Goal: Find specific page/section: Find specific page/section

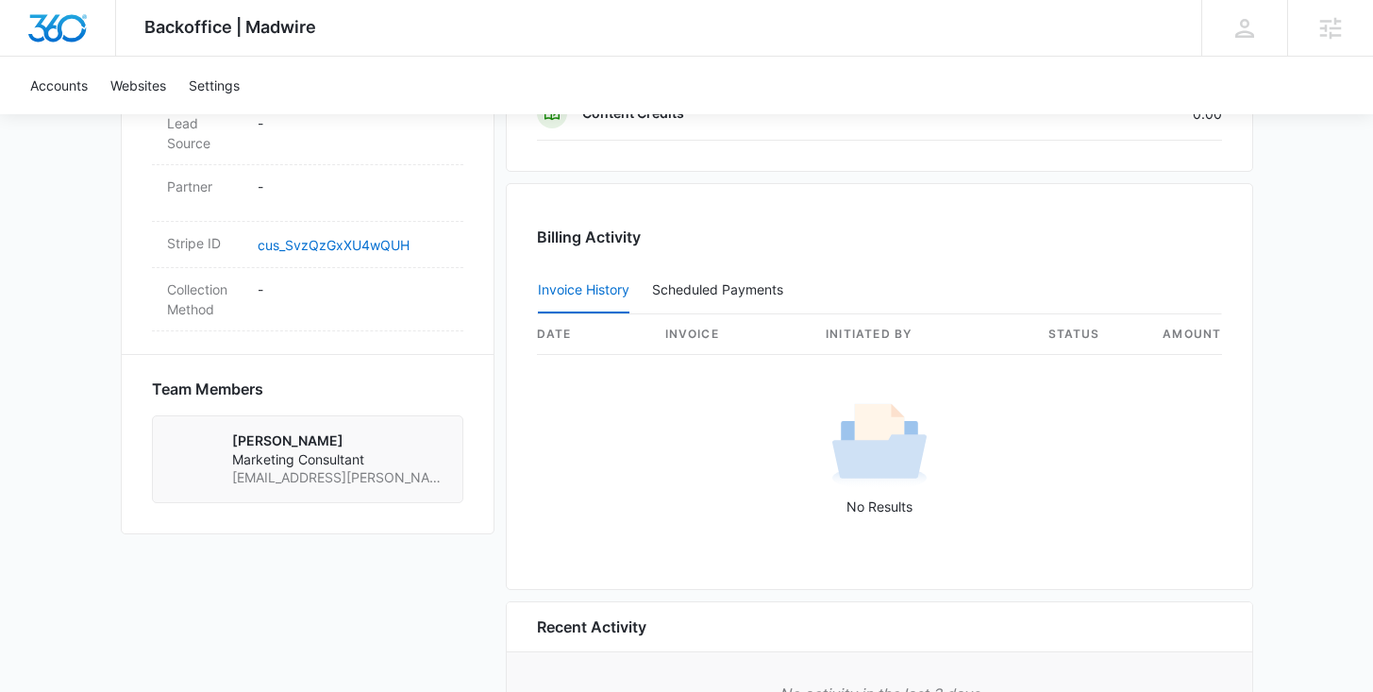
scroll to position [1238, 0]
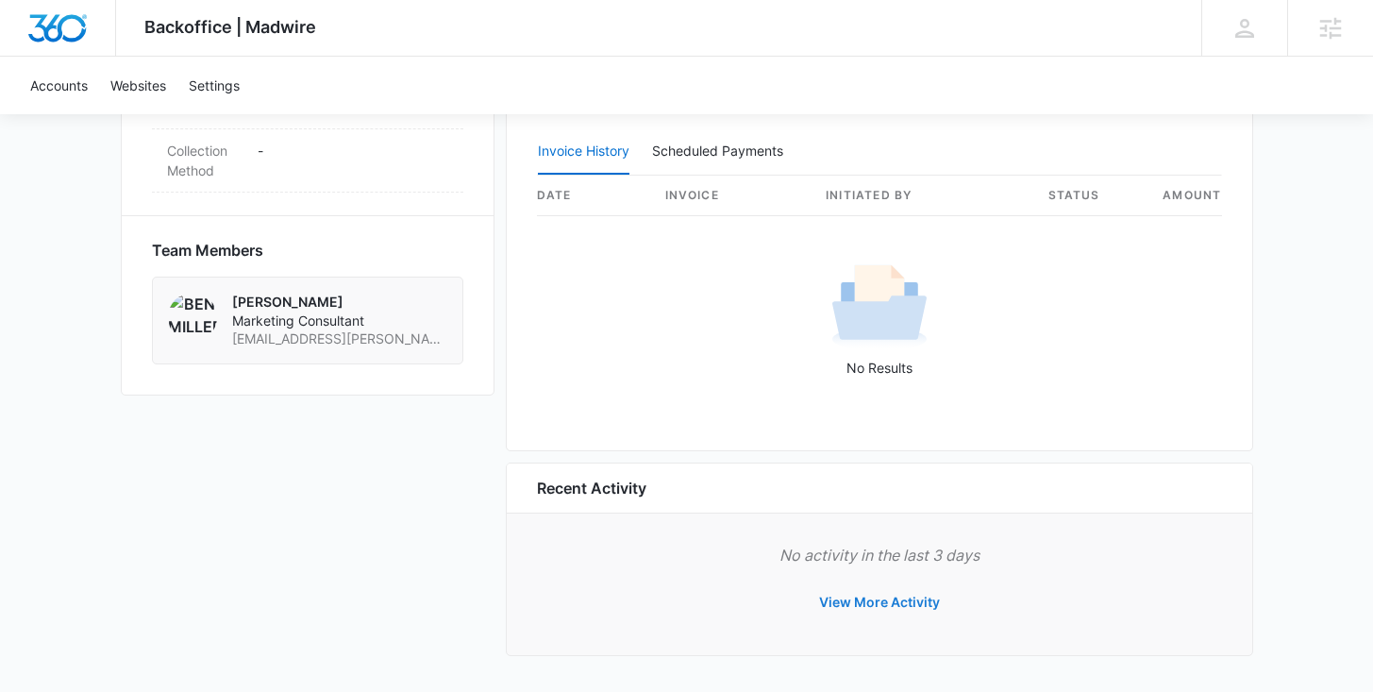
click at [845, 606] on button "View More Activity" at bounding box center [879, 601] width 159 height 45
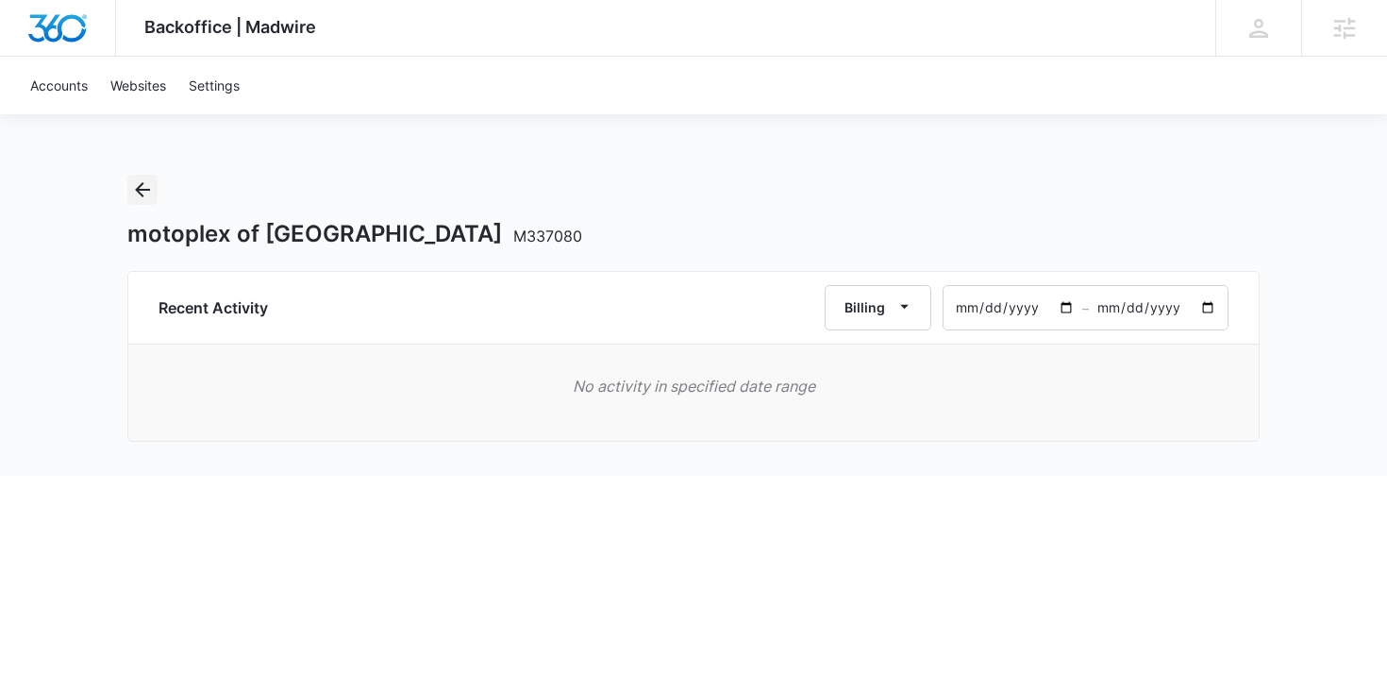
click at [138, 187] on icon "Back" at bounding box center [142, 189] width 15 height 15
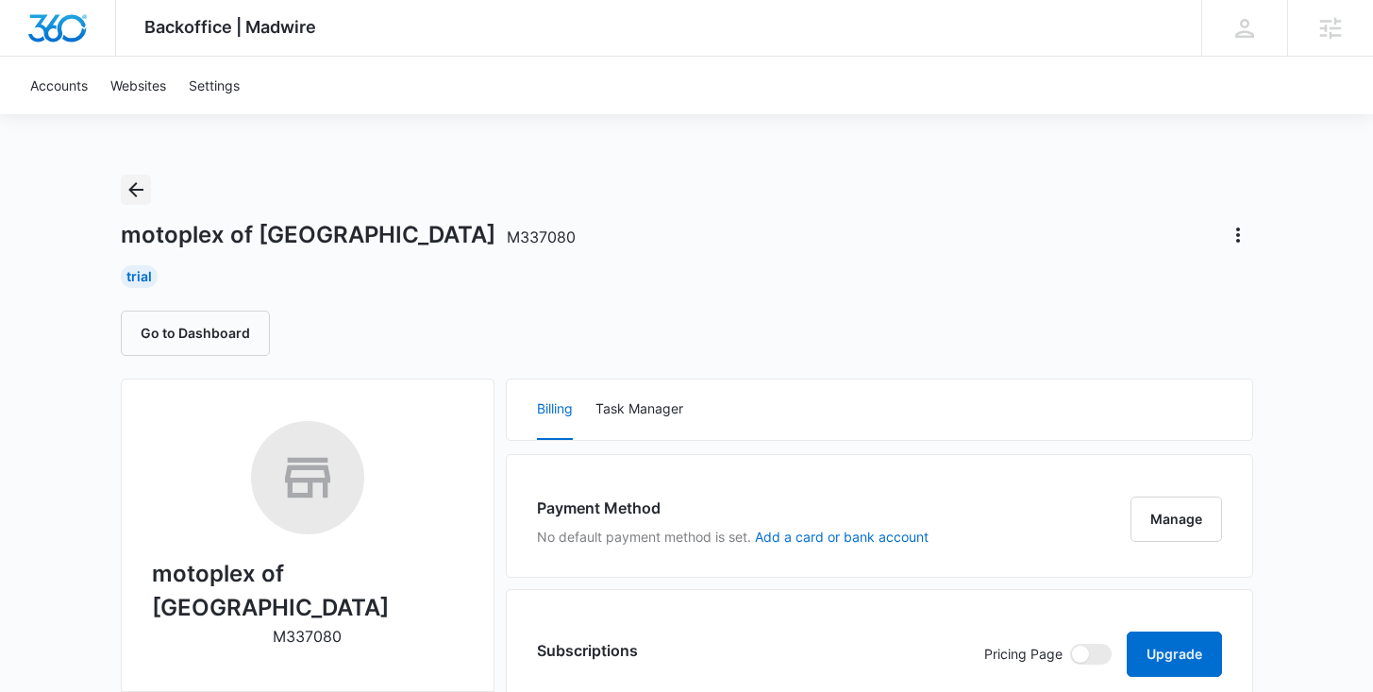
click at [137, 193] on icon "Back" at bounding box center [136, 189] width 23 height 23
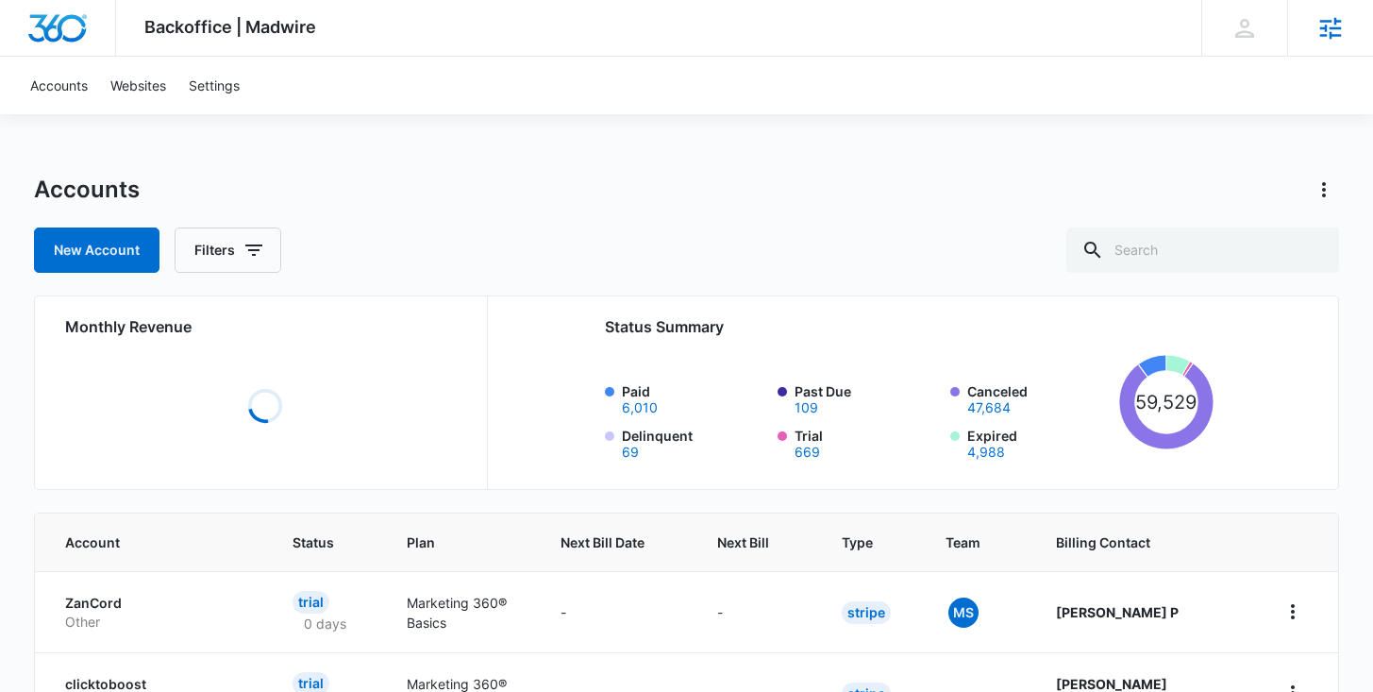
click at [1320, 35] on icon at bounding box center [1331, 28] width 22 height 22
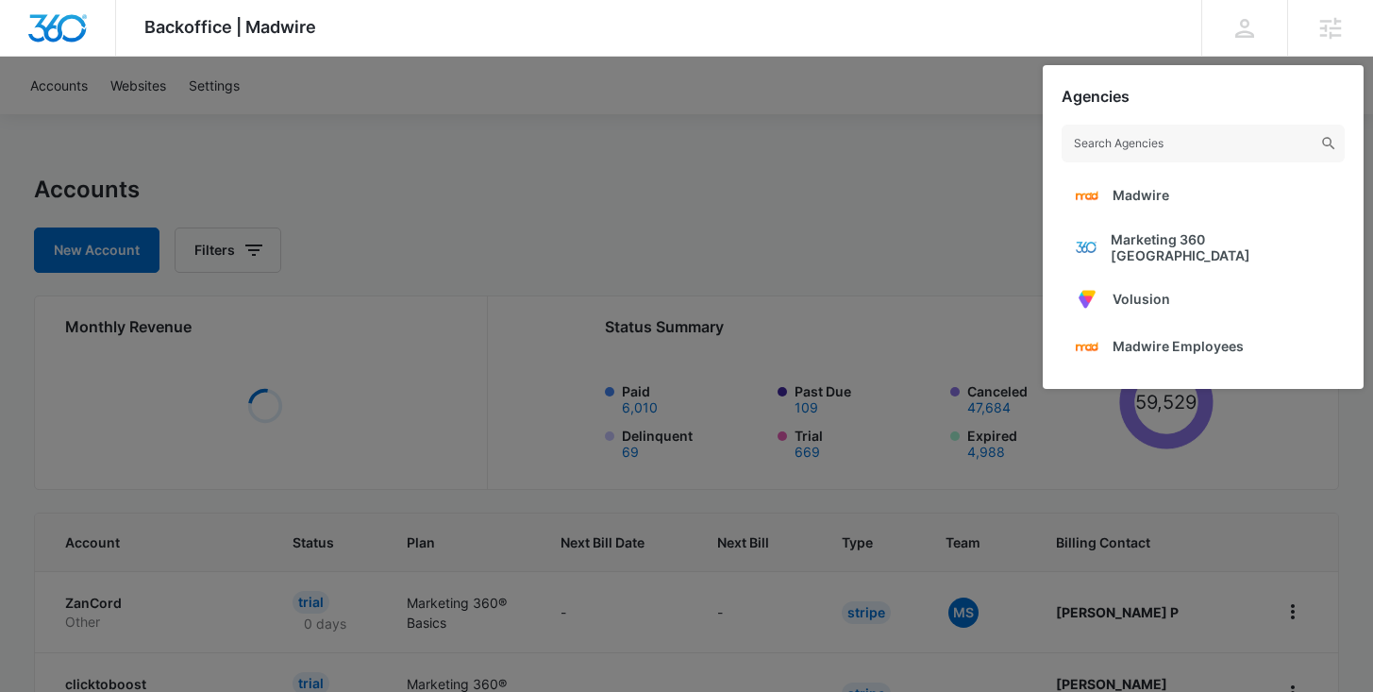
click at [1147, 235] on span "Marketing 360 [GEOGRAPHIC_DATA]" at bounding box center [1221, 247] width 220 height 32
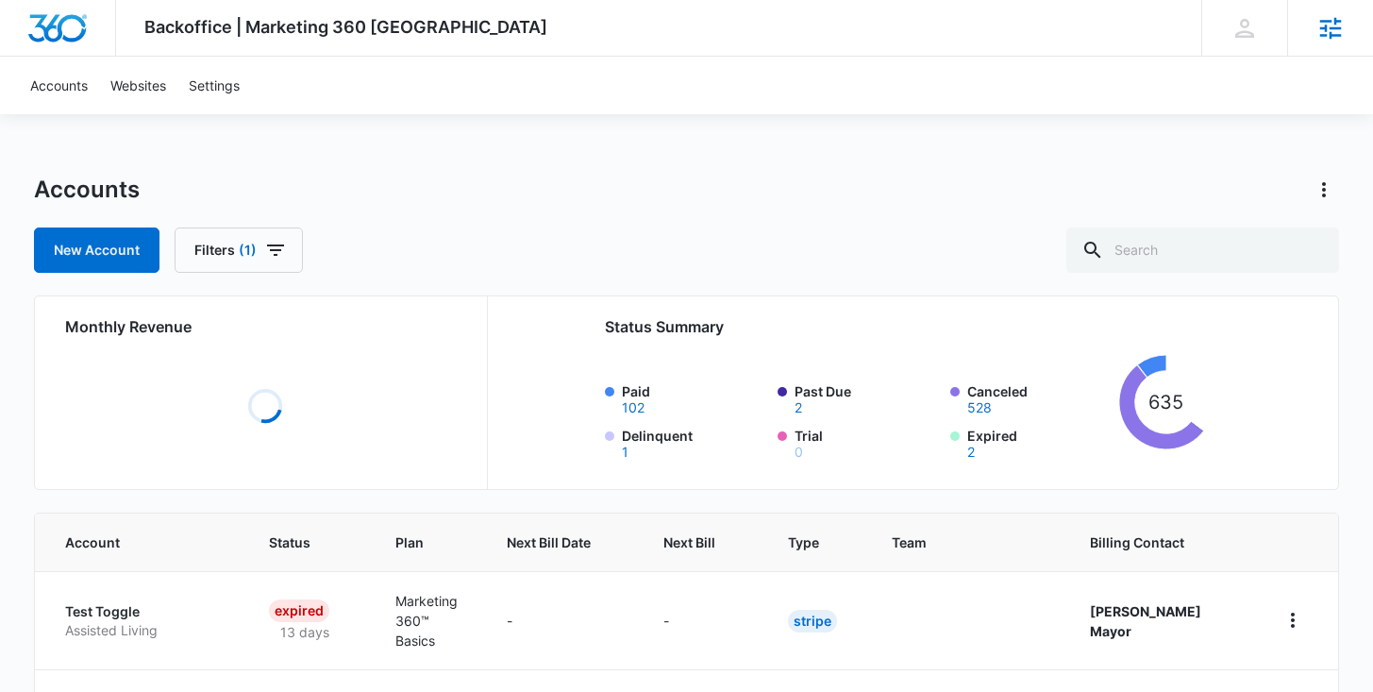
click at [1324, 29] on icon at bounding box center [1330, 28] width 28 height 28
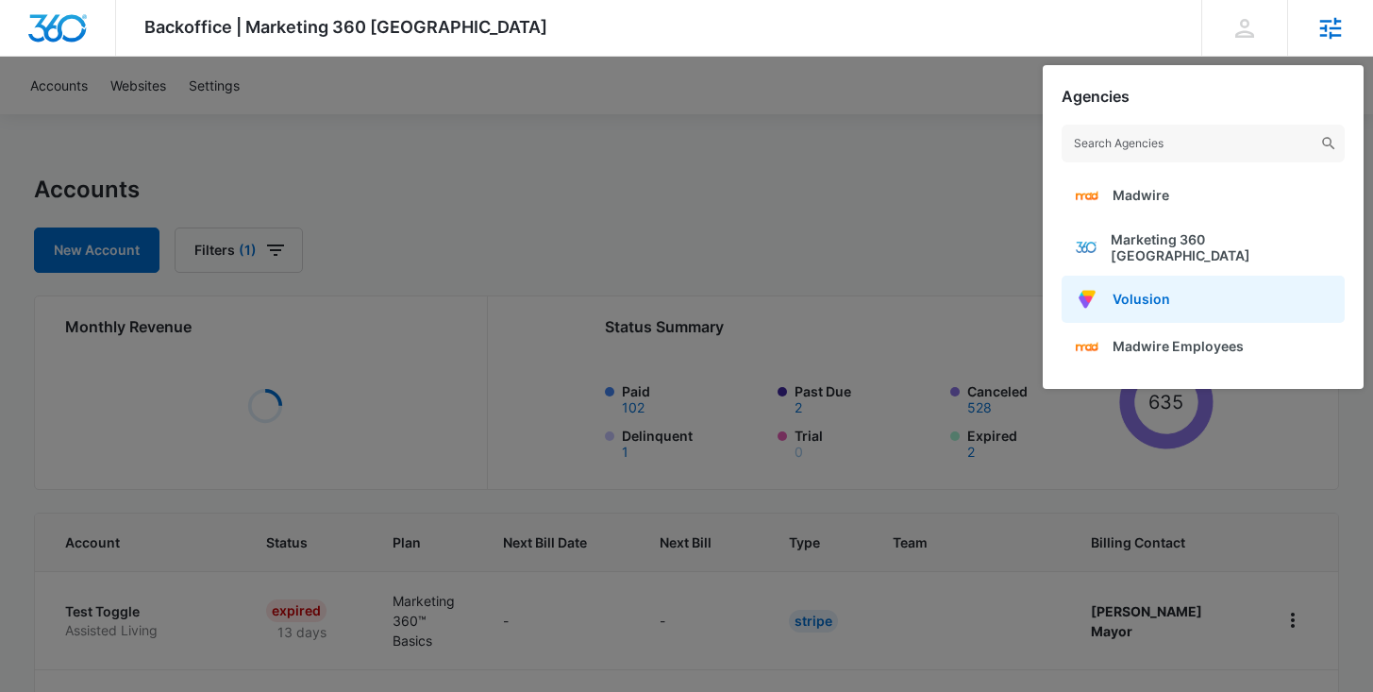
click at [1165, 292] on span "Volusion" at bounding box center [1142, 299] width 58 height 16
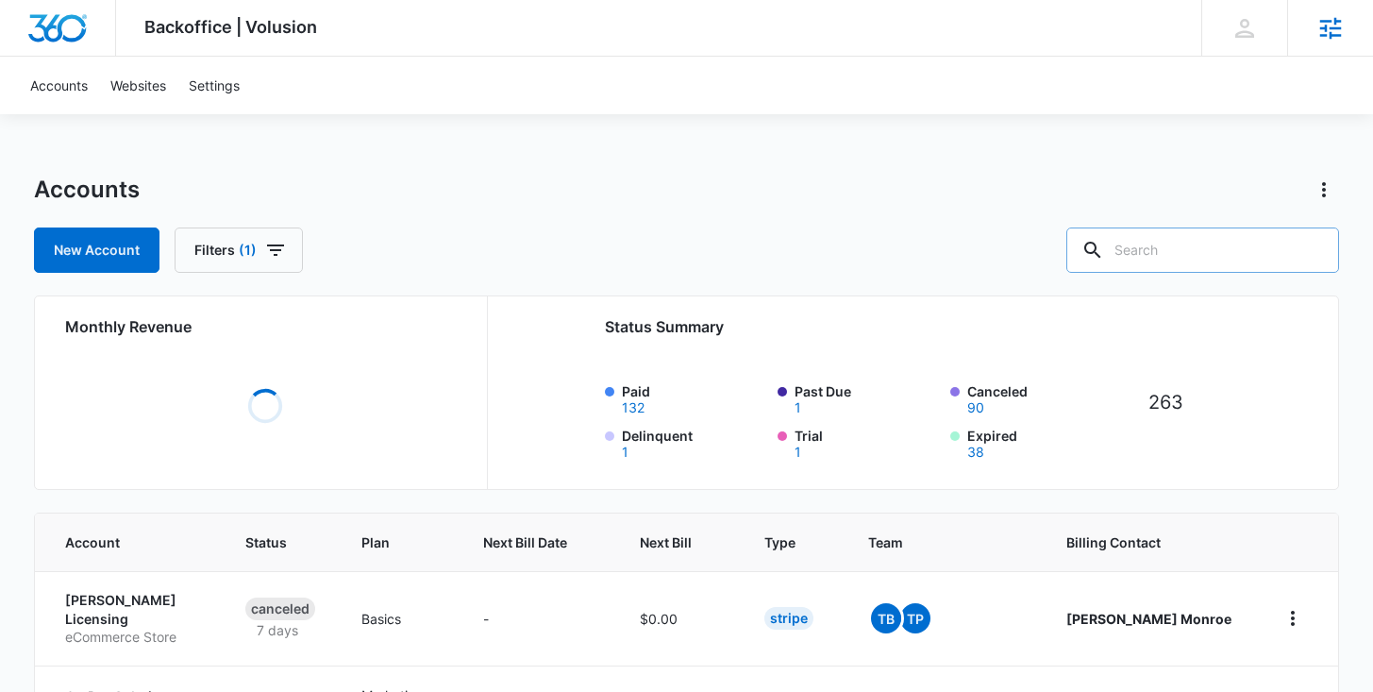
click at [1108, 272] on div at bounding box center [1093, 249] width 30 height 45
click at [1185, 254] on input "text" at bounding box center [1202, 249] width 273 height 45
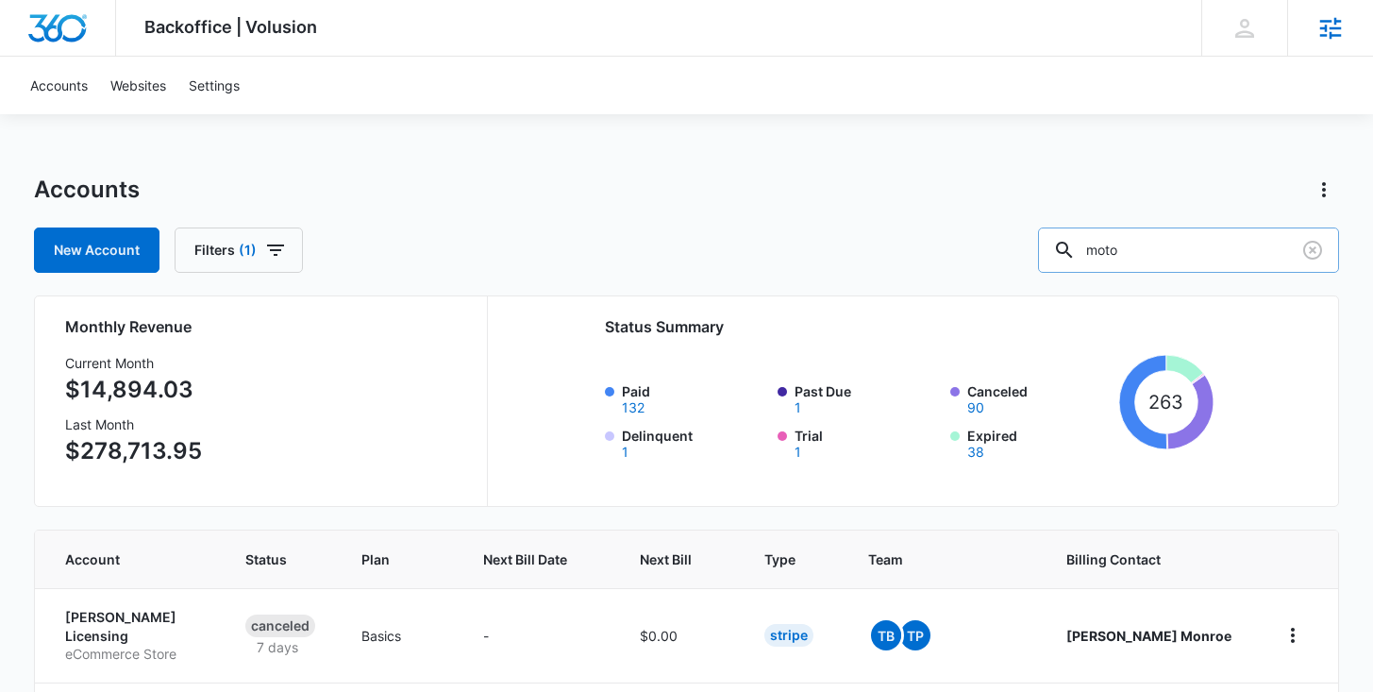
type input "moto"
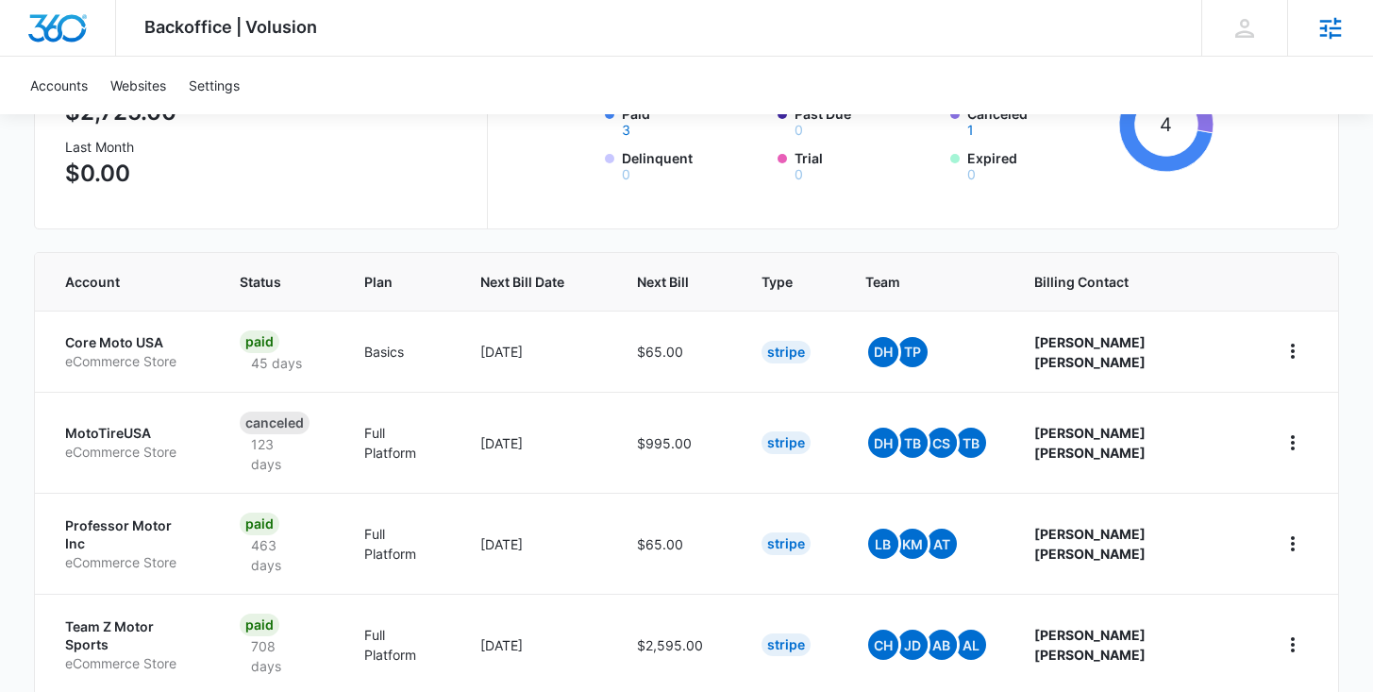
scroll to position [310, 0]
